Goal: Find specific page/section: Find specific page/section

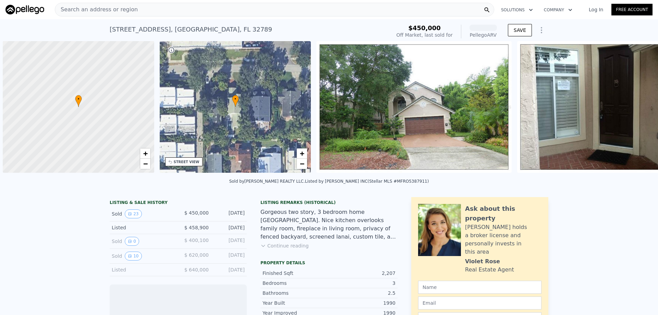
scroll to position [0, 3]
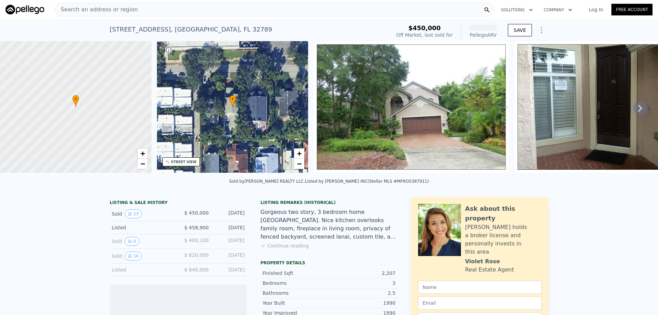
click at [182, 13] on div "Search an address or region" at bounding box center [274, 10] width 439 height 14
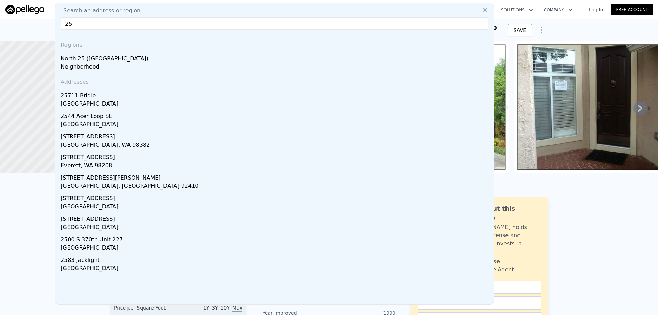
type input "2"
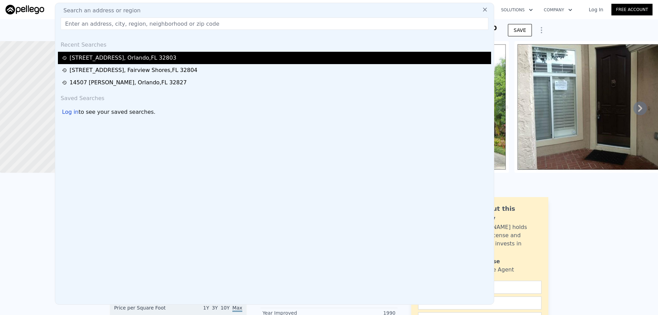
click at [165, 53] on div "[STREET_ADDRESS]" at bounding box center [274, 58] width 433 height 12
click at [138, 56] on div "[STREET_ADDRESS]" at bounding box center [123, 58] width 107 height 8
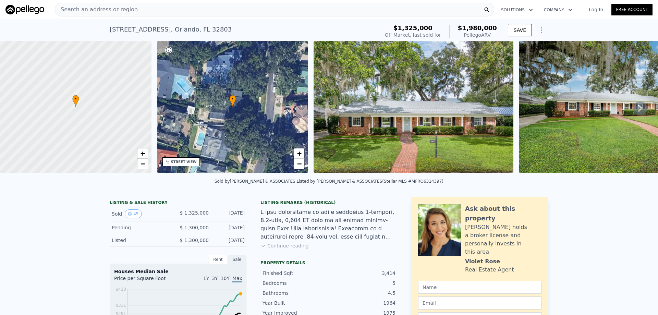
click at [125, 6] on span "Search an address or region" at bounding box center [96, 9] width 83 height 8
